Goal: Information Seeking & Learning: Find contact information

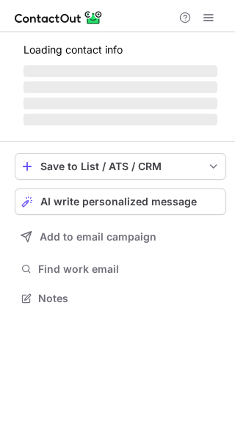
scroll to position [307, 235]
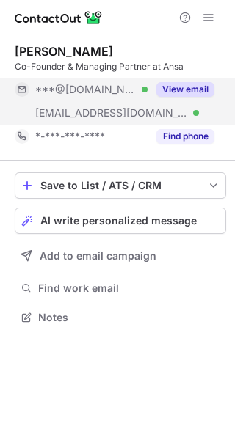
click at [205, 86] on button "View email" at bounding box center [185, 89] width 58 height 15
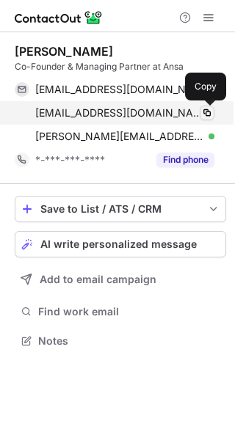
click at [211, 116] on span at bounding box center [207, 113] width 12 height 12
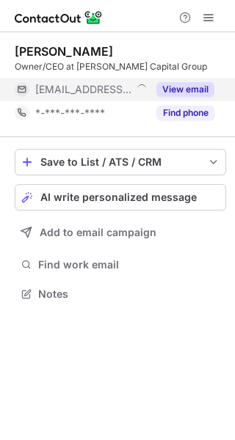
scroll to position [284, 235]
click at [172, 87] on button "View email" at bounding box center [185, 89] width 58 height 15
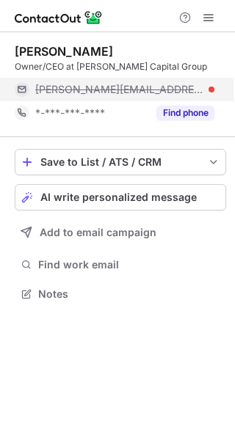
click at [214, 88] on div "alexander@fishercapitalgroup.com" at bounding box center [115, 89] width 200 height 23
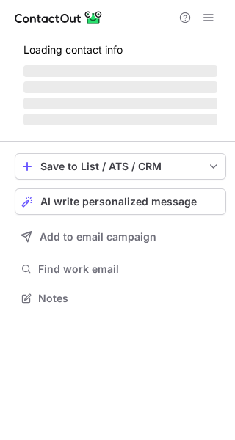
scroll to position [344, 235]
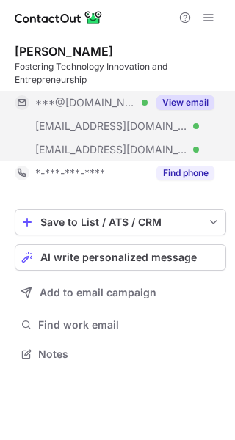
click at [184, 95] on div "View email" at bounding box center [180, 102] width 67 height 23
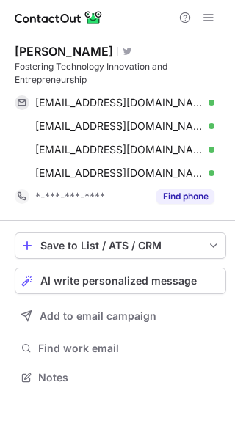
scroll to position [368, 235]
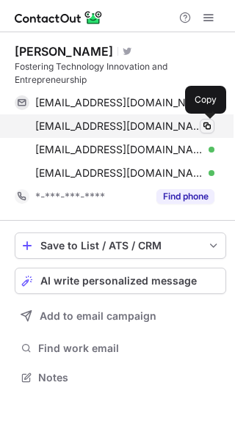
click at [208, 120] on span at bounding box center [207, 126] width 12 height 12
click at [208, 124] on span at bounding box center [207, 126] width 12 height 12
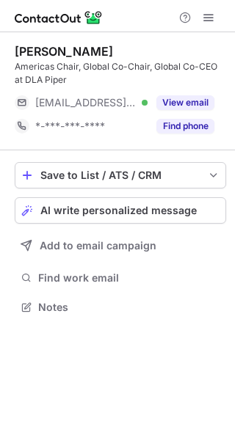
scroll to position [297, 235]
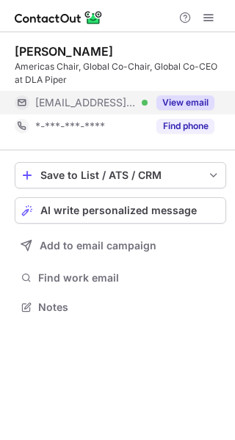
click at [191, 107] on button "View email" at bounding box center [185, 102] width 58 height 15
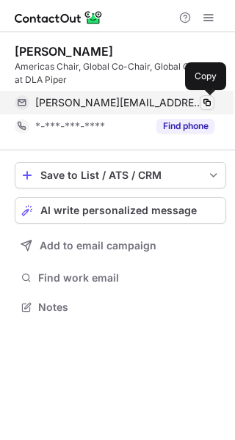
click at [203, 102] on span at bounding box center [207, 103] width 12 height 12
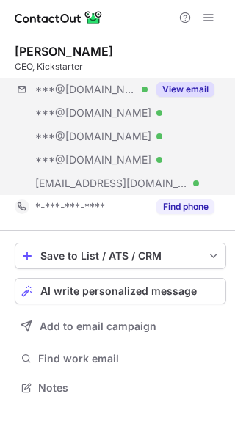
scroll to position [378, 235]
click at [190, 100] on div "View email" at bounding box center [180, 89] width 67 height 23
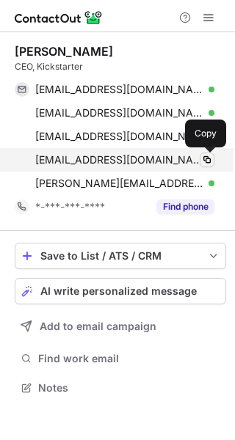
click at [214, 161] on button at bounding box center [207, 160] width 15 height 15
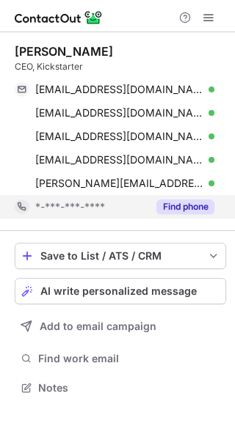
scroll to position [378, 235]
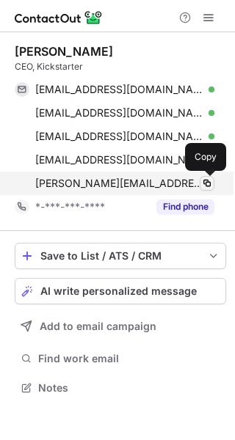
click at [207, 183] on span at bounding box center [207, 184] width 12 height 12
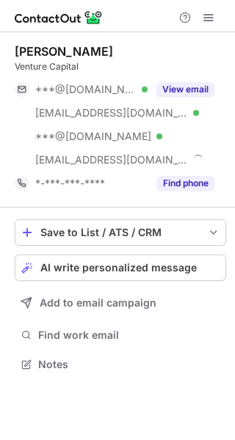
scroll to position [354, 235]
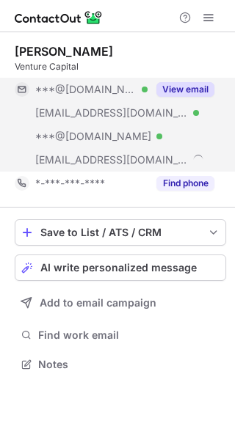
click at [185, 81] on div "View email" at bounding box center [180, 89] width 67 height 23
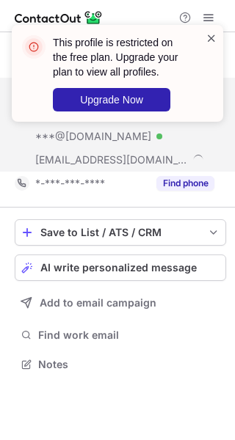
click at [208, 42] on span at bounding box center [211, 38] width 12 height 15
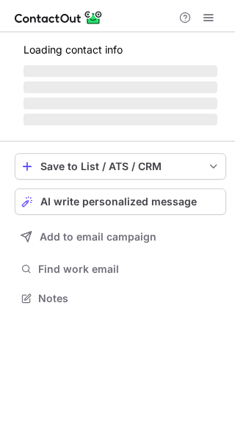
scroll to position [331, 235]
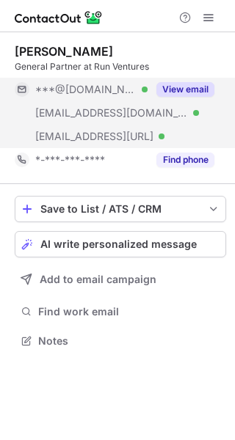
click at [204, 88] on button "View email" at bounding box center [185, 89] width 58 height 15
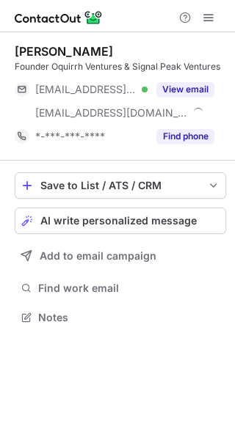
scroll to position [307, 235]
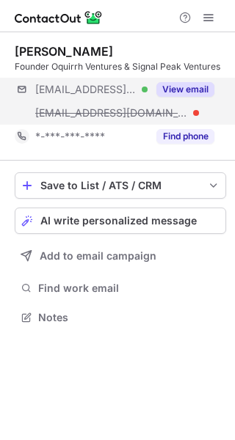
click at [194, 101] on div "***@signalpeakvc.com Verified ***@oquirrhventures.com View email" at bounding box center [120, 101] width 211 height 47
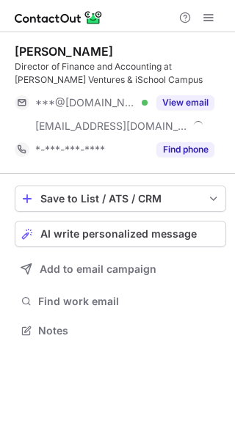
scroll to position [321, 235]
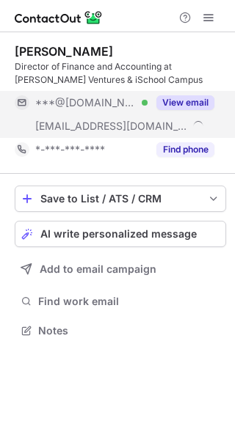
click at [190, 106] on button "View email" at bounding box center [185, 102] width 58 height 15
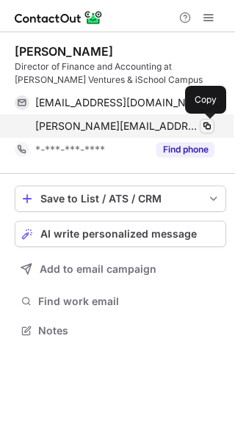
click at [208, 124] on span at bounding box center [207, 126] width 12 height 12
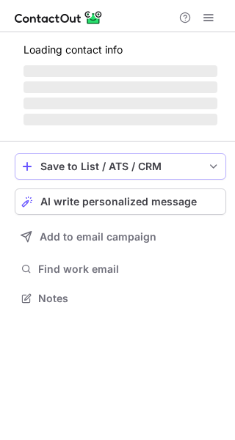
scroll to position [321, 235]
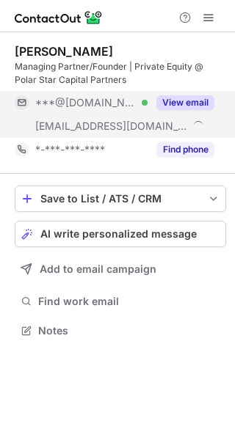
click at [169, 100] on button "View email" at bounding box center [185, 102] width 58 height 15
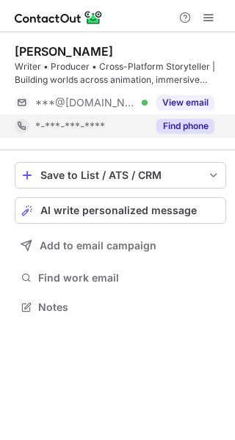
scroll to position [297, 235]
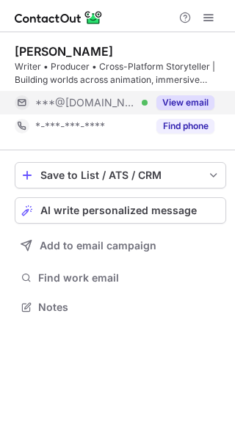
click at [189, 96] on button "View email" at bounding box center [185, 102] width 58 height 15
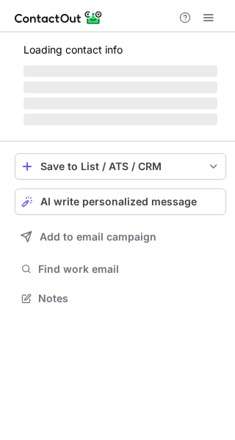
scroll to position [284, 235]
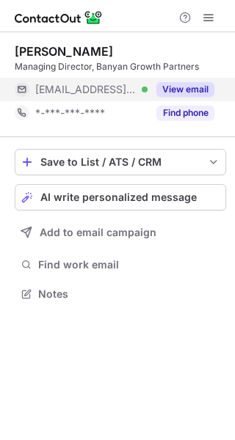
click at [189, 84] on button "View email" at bounding box center [185, 89] width 58 height 15
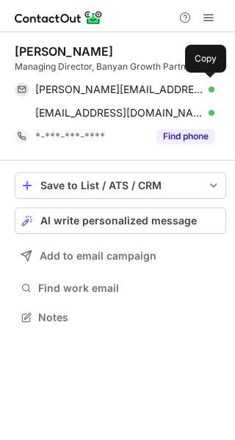
scroll to position [307, 235]
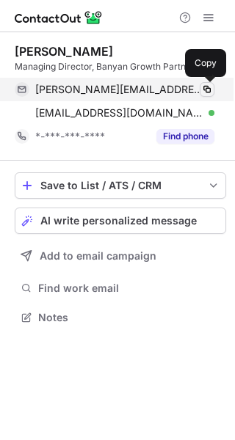
click at [208, 92] on span at bounding box center [207, 90] width 12 height 12
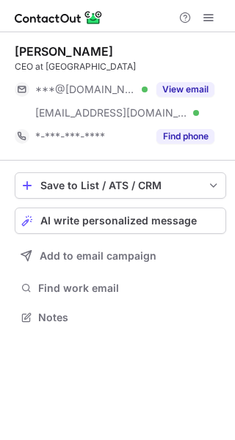
scroll to position [307, 235]
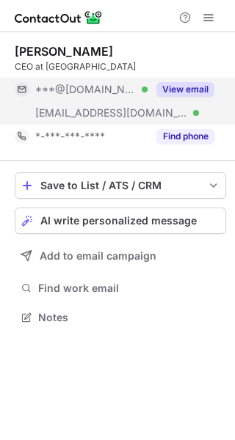
click at [184, 90] on button "View email" at bounding box center [185, 89] width 58 height 15
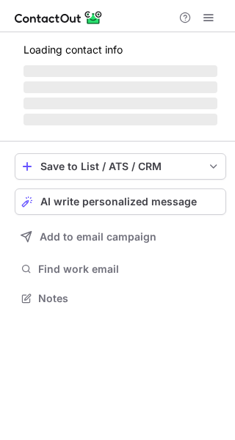
scroll to position [321, 235]
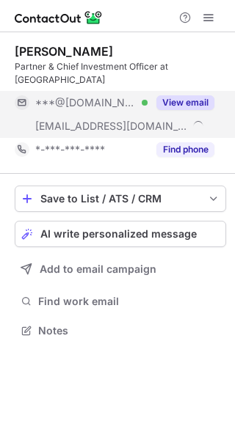
click at [186, 100] on button "View email" at bounding box center [185, 102] width 58 height 15
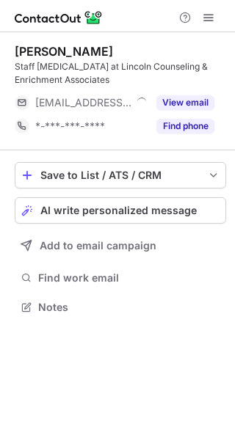
scroll to position [297, 235]
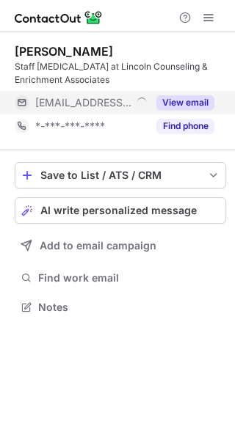
click at [187, 96] on button "View email" at bounding box center [185, 102] width 58 height 15
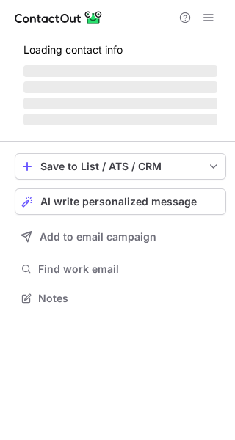
scroll to position [307, 235]
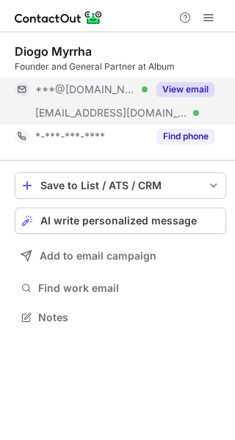
click at [189, 86] on button "View email" at bounding box center [185, 89] width 58 height 15
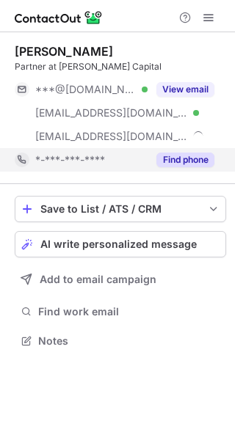
scroll to position [331, 235]
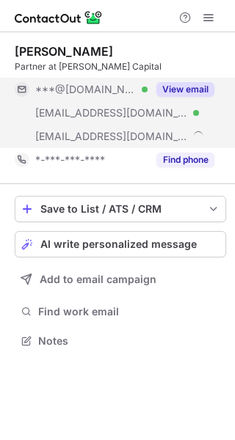
click at [174, 94] on button "View email" at bounding box center [185, 89] width 58 height 15
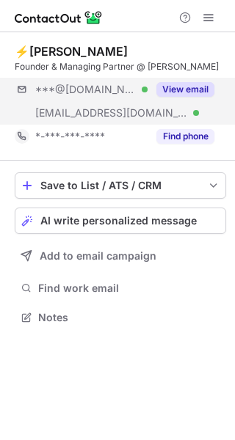
scroll to position [307, 235]
click at [193, 96] on button "View email" at bounding box center [185, 89] width 58 height 15
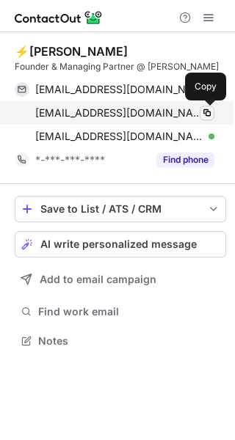
click at [202, 107] on span at bounding box center [207, 113] width 12 height 12
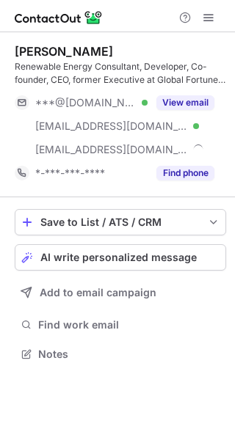
scroll to position [344, 235]
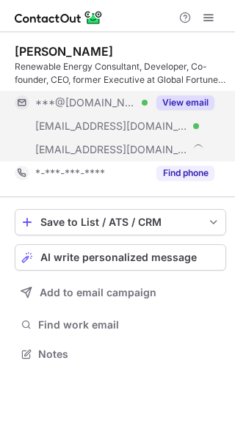
click at [194, 99] on button "View email" at bounding box center [185, 102] width 58 height 15
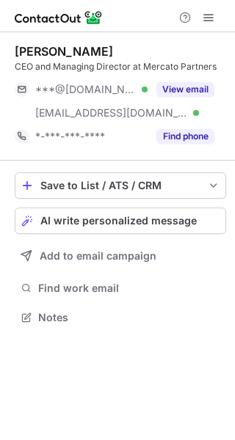
scroll to position [307, 235]
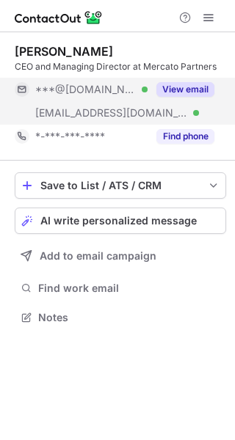
click at [203, 86] on button "View email" at bounding box center [185, 89] width 58 height 15
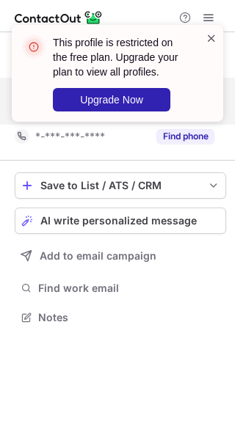
click at [206, 34] on span at bounding box center [211, 38] width 12 height 15
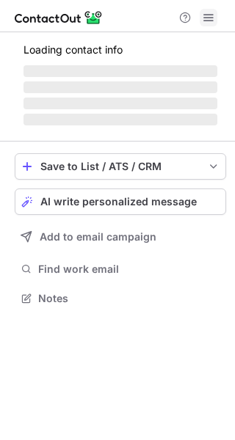
scroll to position [288, 235]
click at [206, 19] on span at bounding box center [209, 18] width 12 height 12
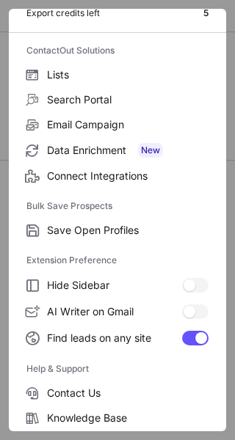
scroll to position [171, 0]
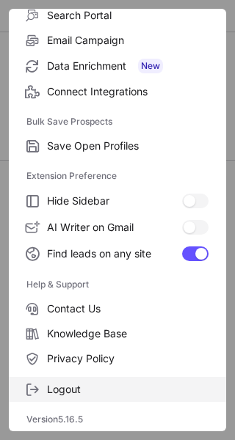
click at [103, 384] on span "Logout" at bounding box center [127, 389] width 161 height 13
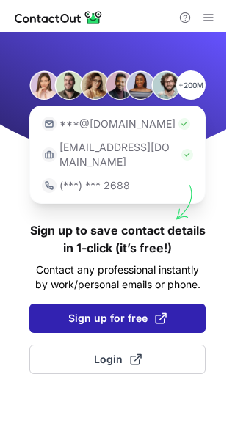
click at [131, 304] on button "Sign up for free" at bounding box center [117, 318] width 176 height 29
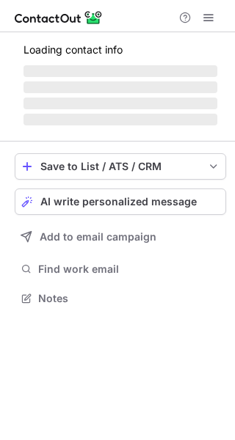
scroll to position [288, 235]
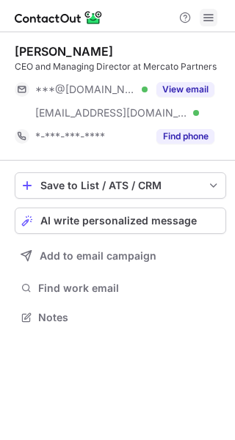
click at [214, 16] on span at bounding box center [209, 18] width 12 height 12
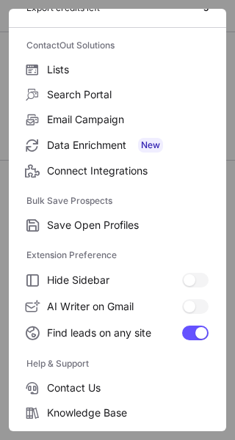
scroll to position [171, 0]
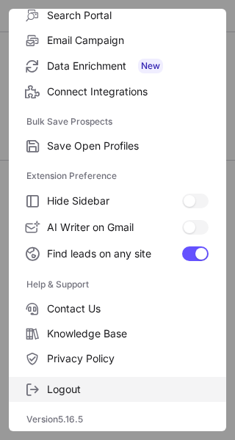
click at [135, 393] on span "Logout" at bounding box center [127, 389] width 161 height 13
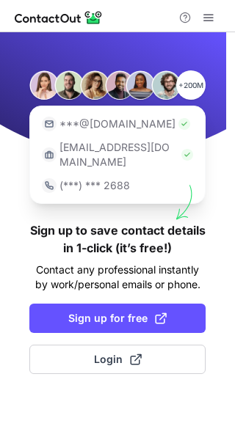
click at [95, 231] on h1 "Sign up to save contact details in 1-click (it’s free!)" at bounding box center [117, 239] width 176 height 35
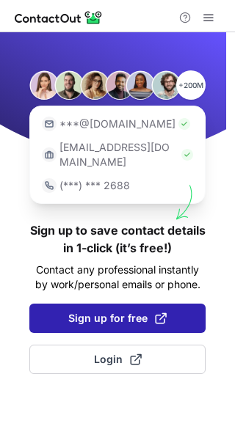
click at [156, 313] on span at bounding box center [161, 319] width 12 height 12
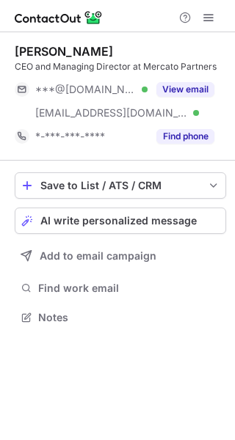
scroll to position [307, 235]
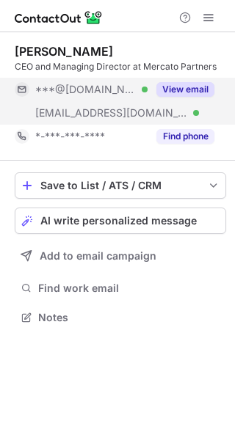
click at [180, 90] on button "View email" at bounding box center [185, 89] width 58 height 15
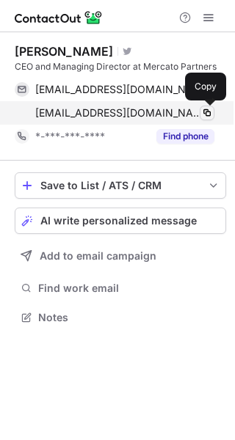
click at [200, 111] on button at bounding box center [207, 113] width 15 height 15
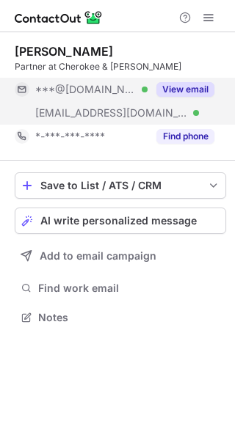
scroll to position [307, 235]
click at [198, 95] on button "View email" at bounding box center [185, 89] width 58 height 15
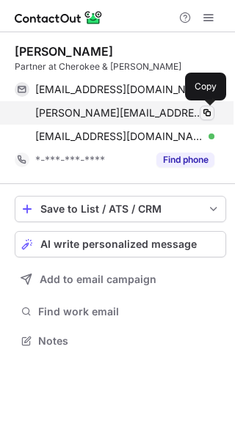
click at [213, 114] on button at bounding box center [207, 113] width 15 height 15
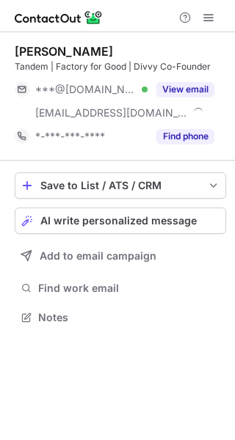
scroll to position [307, 235]
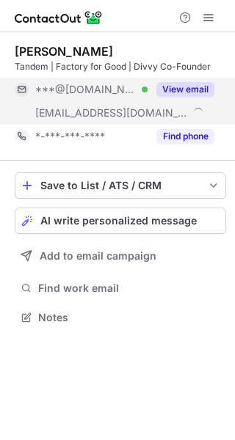
click at [189, 93] on button "View email" at bounding box center [185, 89] width 58 height 15
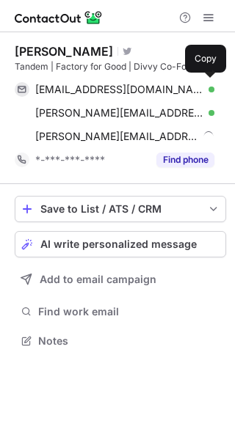
scroll to position [331, 235]
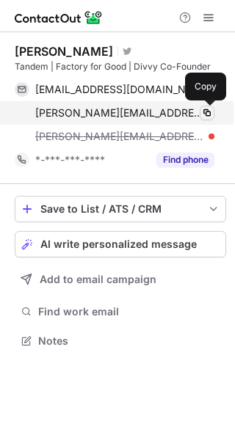
click at [207, 109] on span at bounding box center [207, 113] width 12 height 12
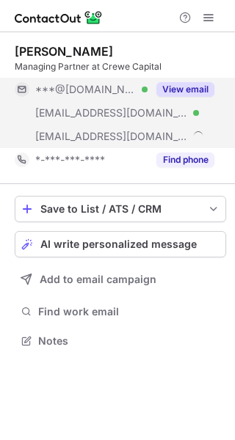
scroll to position [331, 235]
click at [192, 85] on button "View email" at bounding box center [185, 89] width 58 height 15
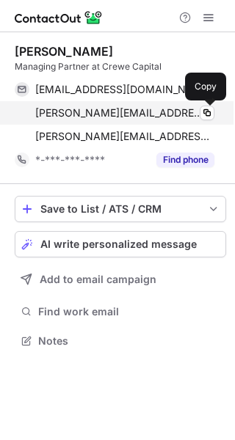
click at [214, 114] on div "bennett@crewecup.com Verified Copy" at bounding box center [115, 112] width 200 height 23
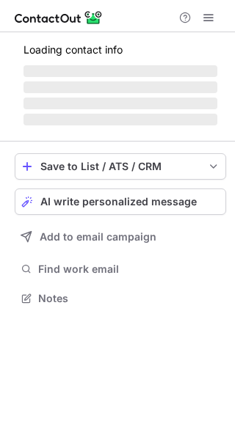
scroll to position [307, 235]
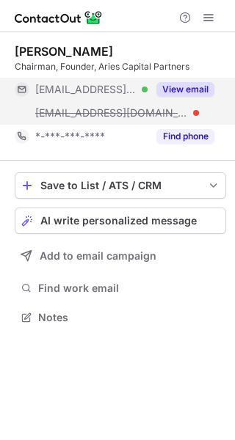
click at [186, 92] on button "View email" at bounding box center [185, 89] width 58 height 15
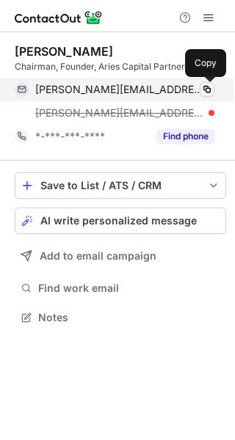
click at [208, 90] on span at bounding box center [207, 90] width 12 height 12
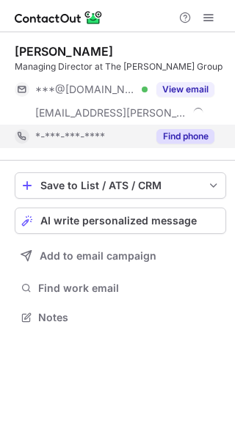
scroll to position [307, 235]
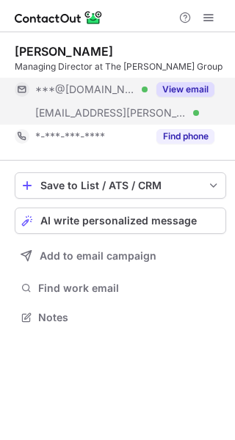
click at [191, 93] on button "View email" at bounding box center [185, 89] width 58 height 15
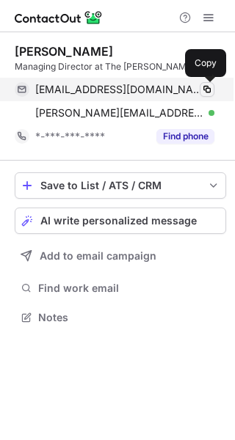
click at [204, 87] on span at bounding box center [207, 90] width 12 height 12
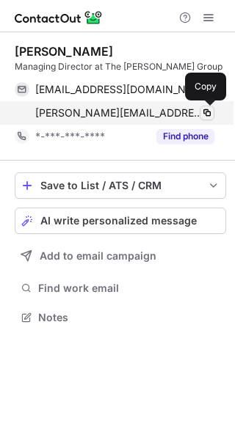
click at [208, 110] on span at bounding box center [207, 113] width 12 height 12
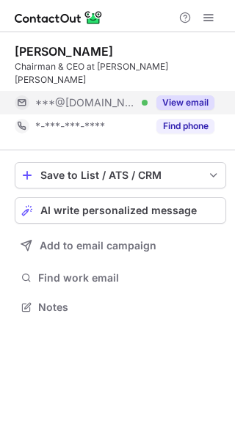
scroll to position [284, 235]
click at [197, 95] on button "View email" at bounding box center [185, 102] width 58 height 15
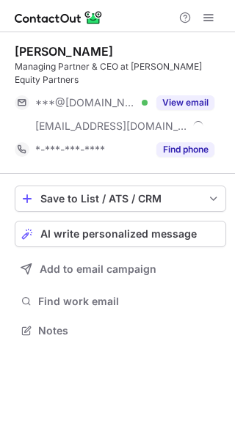
scroll to position [307, 235]
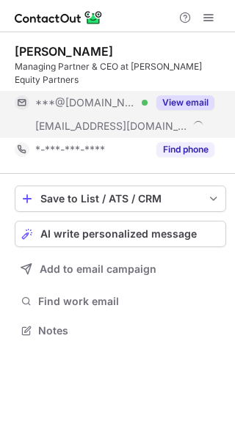
click at [205, 95] on button "View email" at bounding box center [185, 102] width 58 height 15
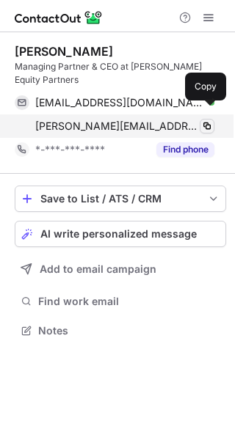
click at [206, 119] on button at bounding box center [207, 126] width 15 height 15
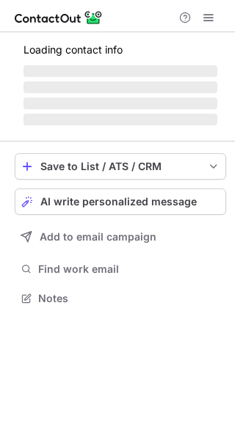
scroll to position [354, 235]
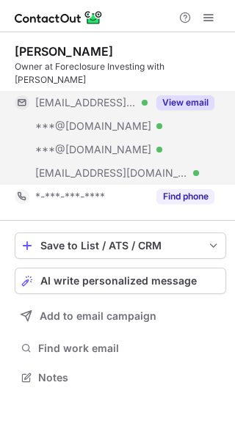
click at [190, 95] on button "View email" at bounding box center [185, 102] width 58 height 15
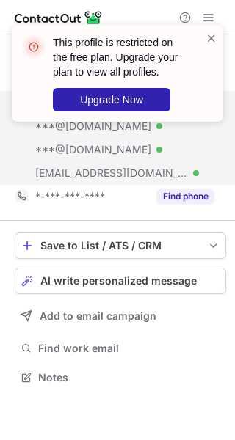
click at [217, 38] on div "This profile is restricted on the free plan. Upgrade your plan to view all prof…" at bounding box center [117, 73] width 211 height 97
click at [215, 37] on span at bounding box center [211, 38] width 12 height 15
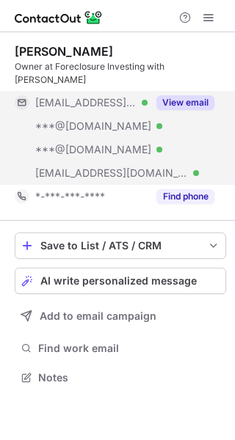
click at [190, 91] on div "View email" at bounding box center [180, 102] width 67 height 23
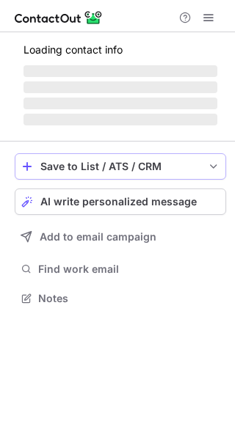
scroll to position [297, 235]
